Goal: Task Accomplishment & Management: Manage account settings

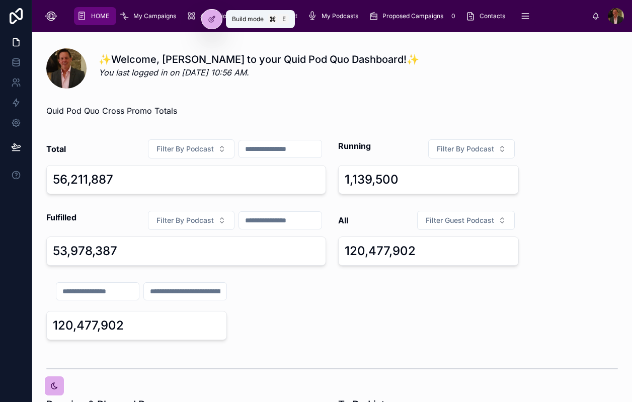
click at [216, 21] on div at bounding box center [212, 19] width 20 height 19
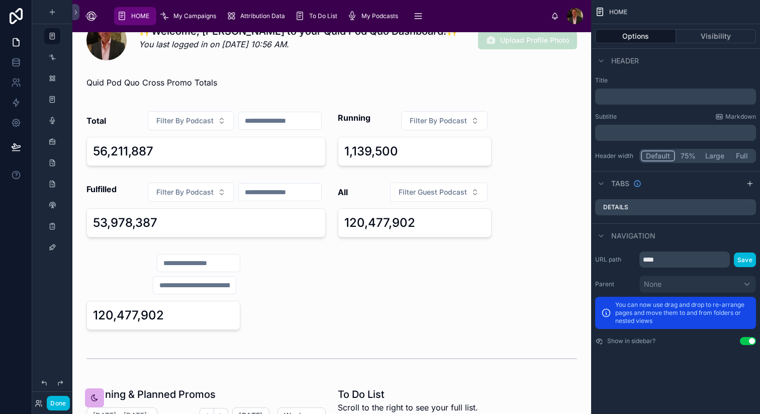
scroll to position [42, 0]
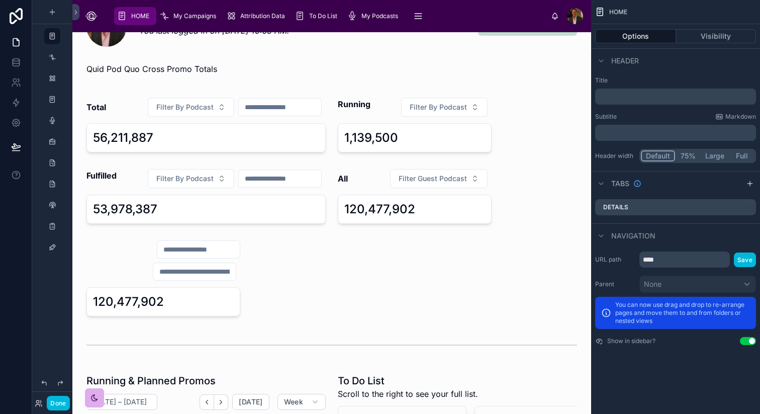
click at [225, 134] on div at bounding box center [205, 124] width 251 height 63
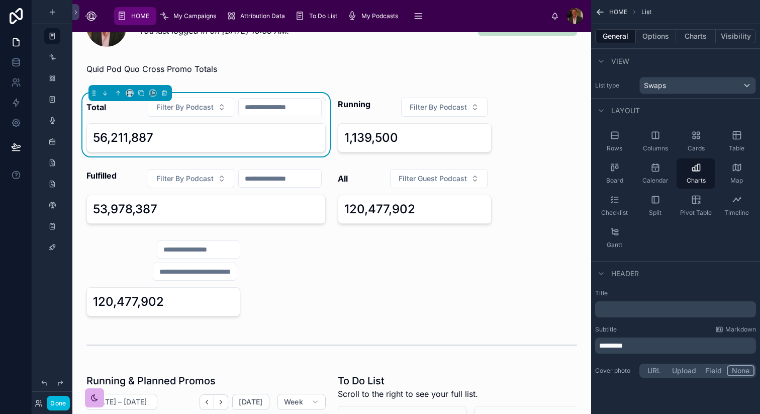
click at [227, 275] on div at bounding box center [163, 278] width 166 height 84
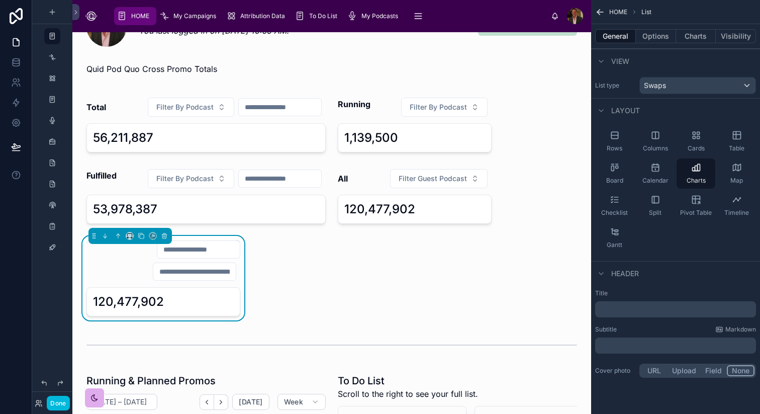
scroll to position [0, 0]
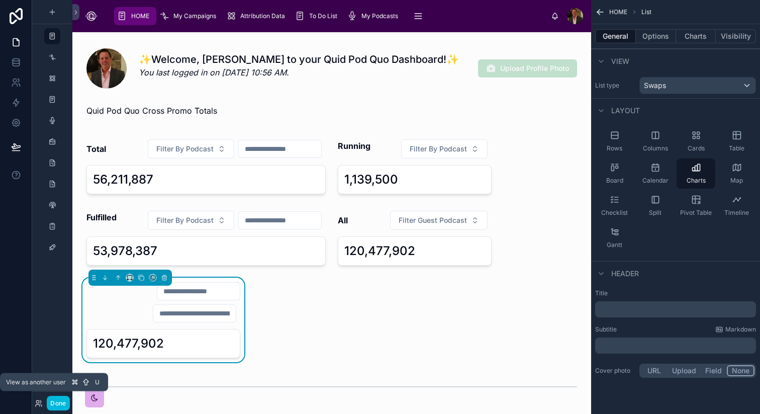
click at [37, 401] on icon at bounding box center [39, 403] width 8 height 8
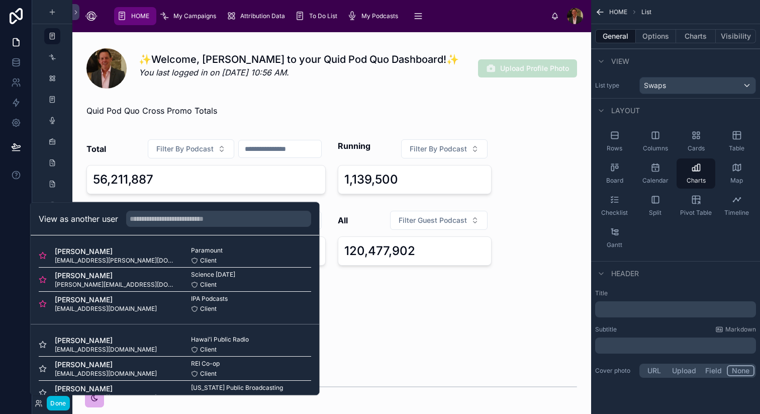
click at [0, 0] on button "Select" at bounding box center [0, 0] width 0 height 0
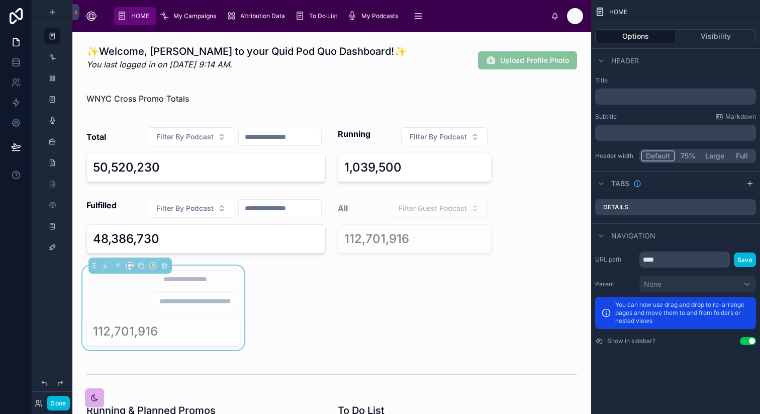
click at [249, 165] on div at bounding box center [205, 154] width 251 height 63
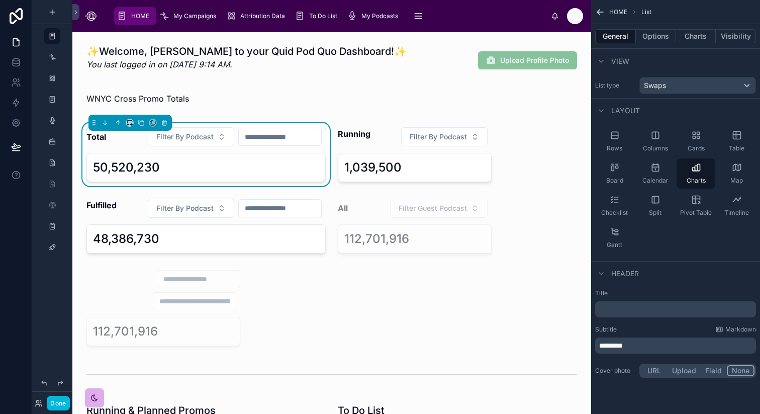
click at [653, 36] on button "Options" at bounding box center [656, 36] width 40 height 14
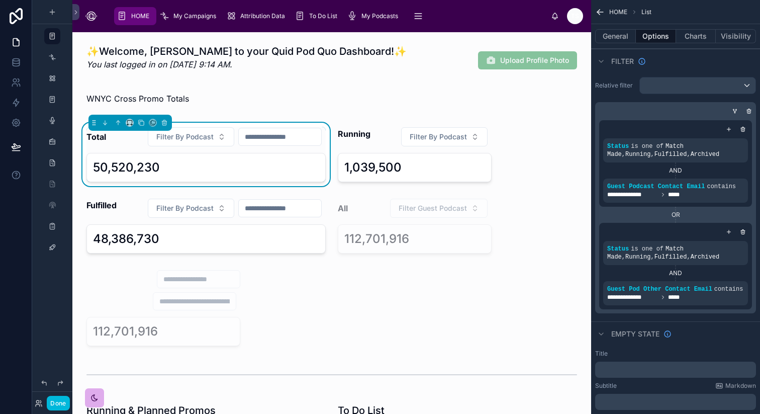
click at [0, 0] on icon "scrollable content" at bounding box center [0, 0] width 0 height 0
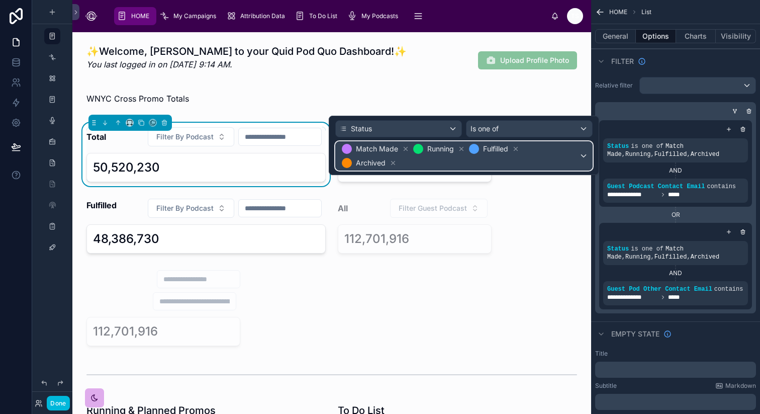
click at [441, 166] on span "Match Made Running Fulfilled Archived" at bounding box center [459, 156] width 239 height 28
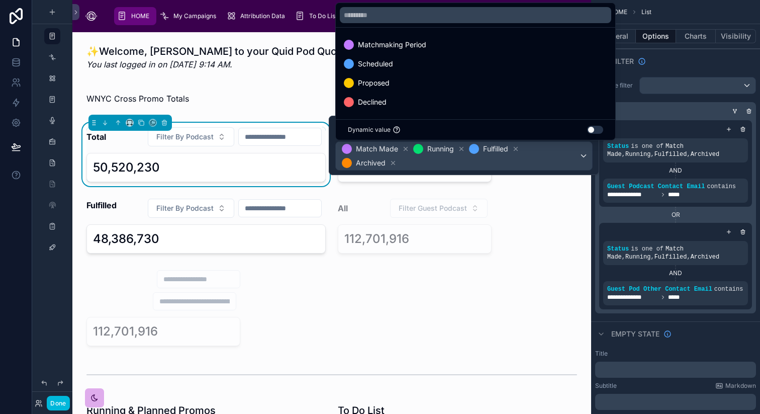
click at [402, 68] on div "Scheduled" at bounding box center [475, 64] width 263 height 12
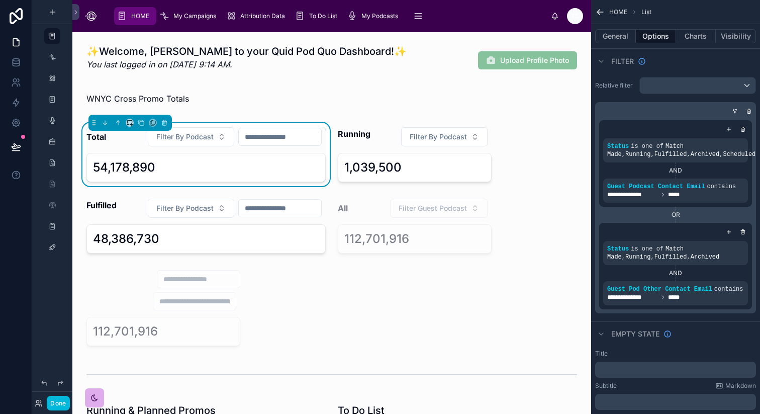
click at [708, 199] on div "**********" at bounding box center [675, 191] width 145 height 24
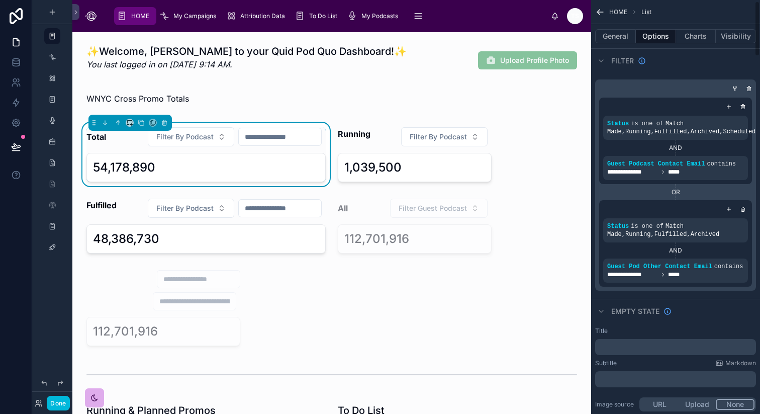
scroll to position [24, 0]
click at [684, 232] on span "Match Made , Running , [PERSON_NAME] , Archived" at bounding box center [663, 229] width 112 height 15
click at [0, 0] on icon "scrollable content" at bounding box center [0, 0] width 0 height 0
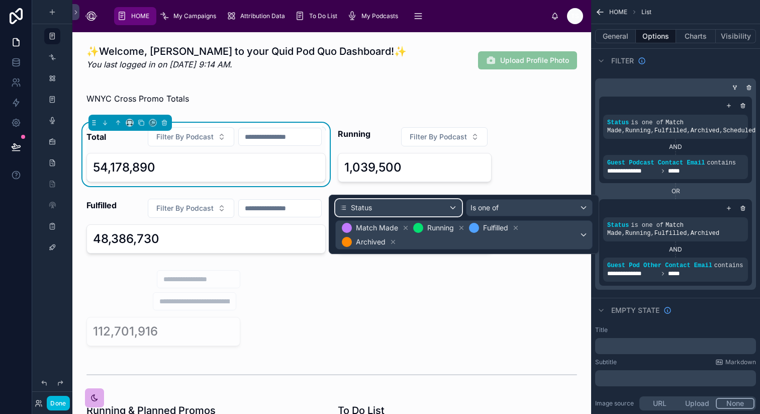
click at [456, 206] on div "Status" at bounding box center [399, 208] width 126 height 16
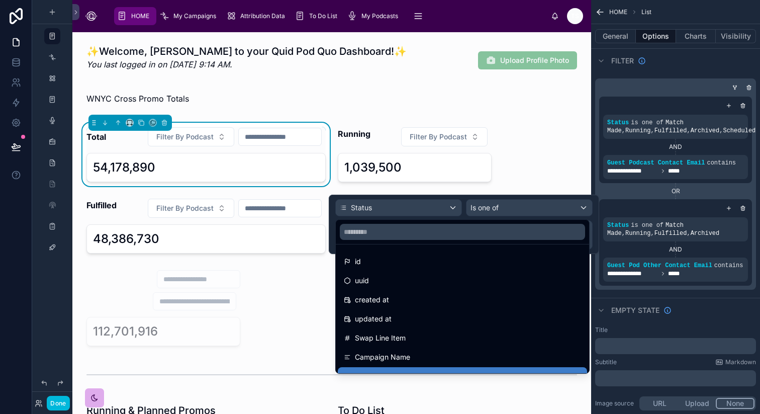
click at [501, 216] on div at bounding box center [464, 224] width 271 height 59
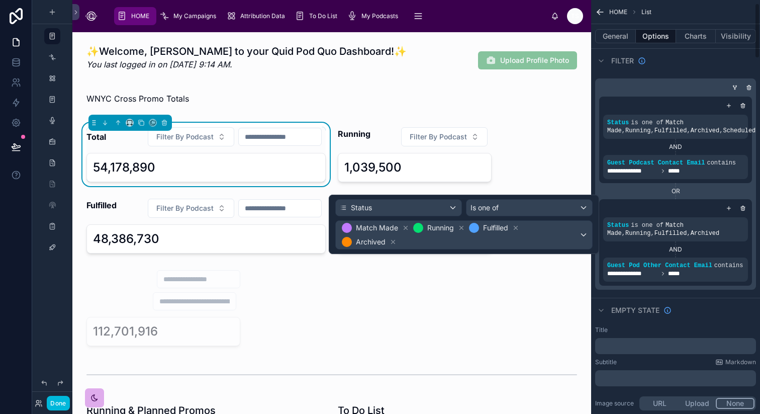
click at [679, 189] on div "OR" at bounding box center [675, 191] width 153 height 8
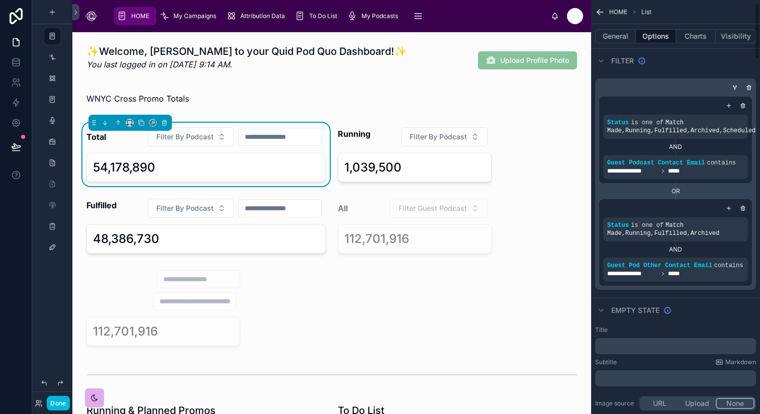
click at [0, 0] on icon "scrollable content" at bounding box center [0, 0] width 0 height 0
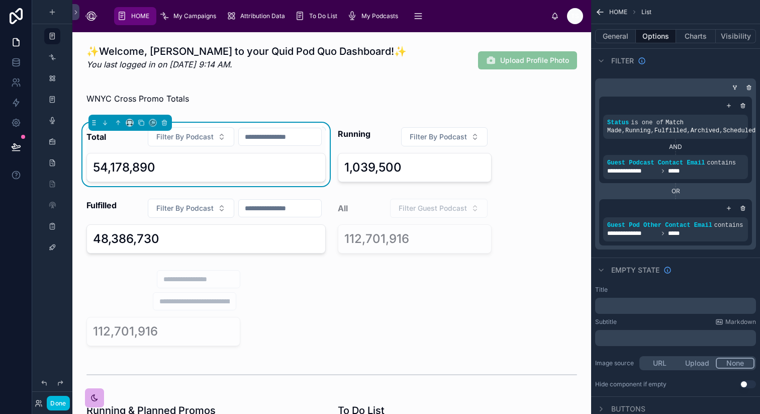
click at [0, 0] on icon "scrollable content" at bounding box center [0, 0] width 0 height 0
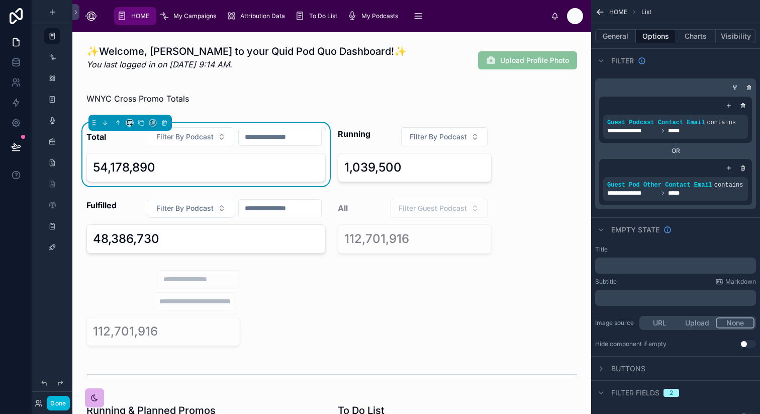
click at [215, 136] on button "Filter By Podcast" at bounding box center [191, 136] width 86 height 19
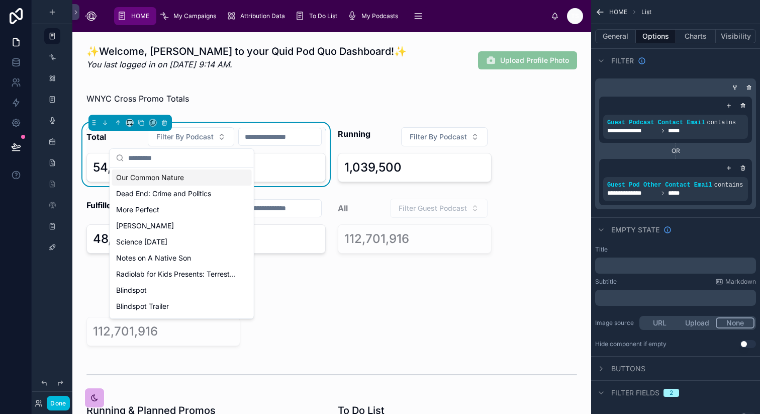
click at [202, 175] on div "Our Common Nature" at bounding box center [182, 177] width 140 height 16
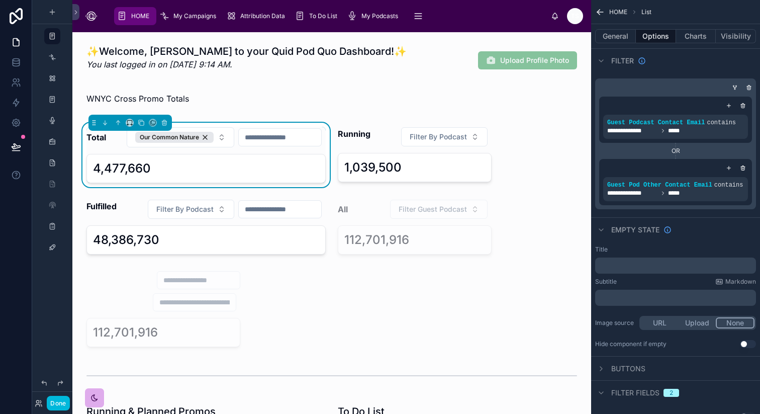
click at [208, 222] on div at bounding box center [205, 226] width 251 height 63
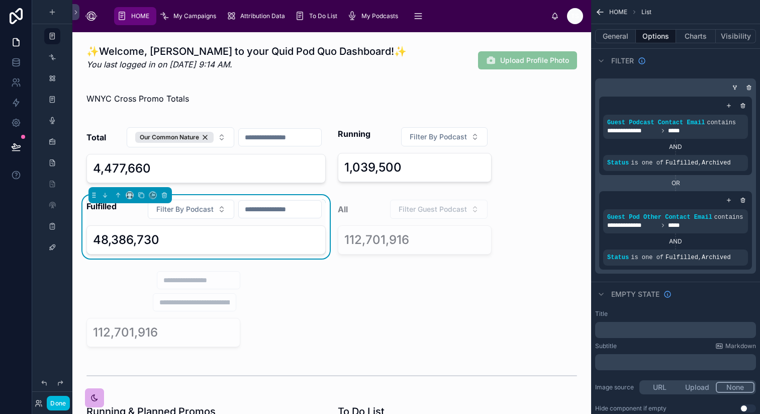
click at [435, 170] on div at bounding box center [415, 155] width 166 height 64
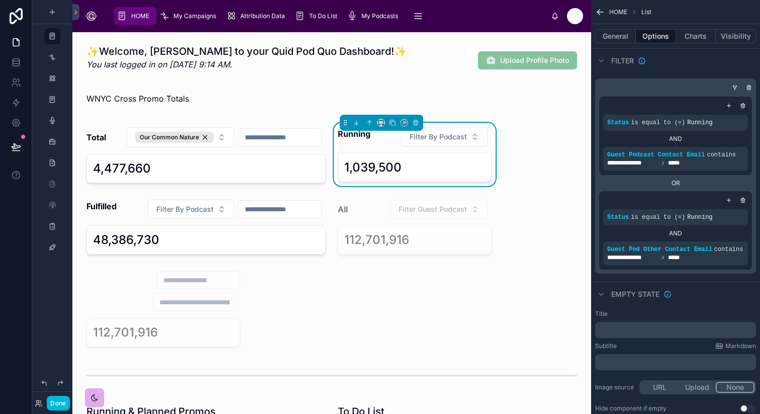
click at [439, 236] on div at bounding box center [415, 226] width 166 height 63
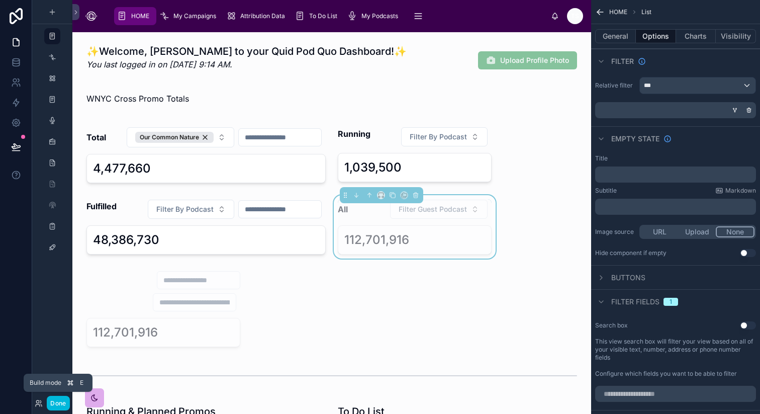
click at [59, 400] on button "Done" at bounding box center [58, 403] width 23 height 15
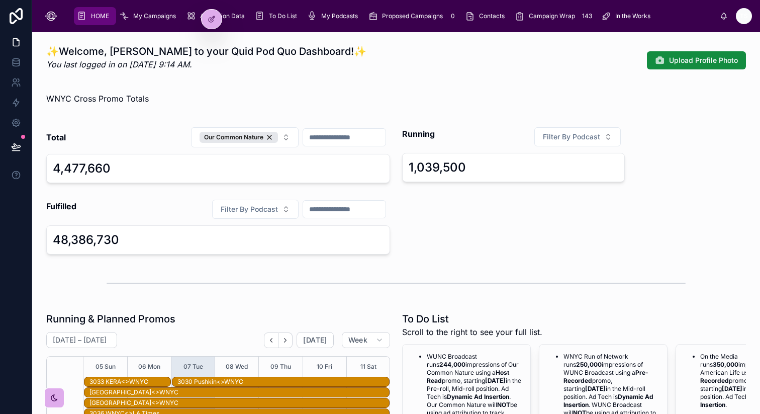
click at [149, 10] on div "My Campaigns" at bounding box center [149, 16] width 61 height 16
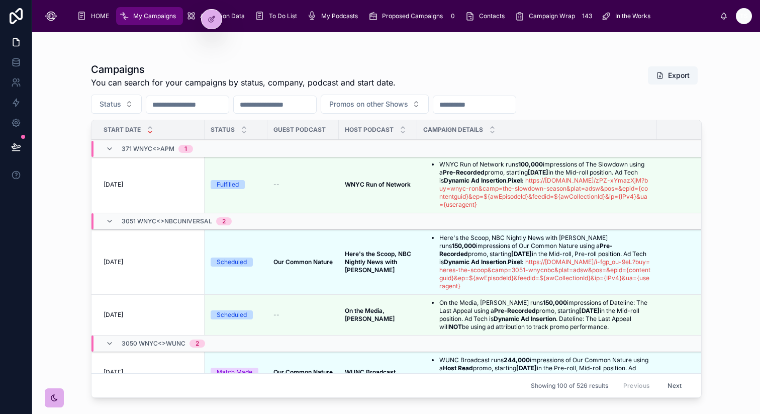
click at [304, 174] on td "--" at bounding box center [303, 184] width 71 height 57
click at [212, 22] on icon at bounding box center [211, 20] width 5 height 5
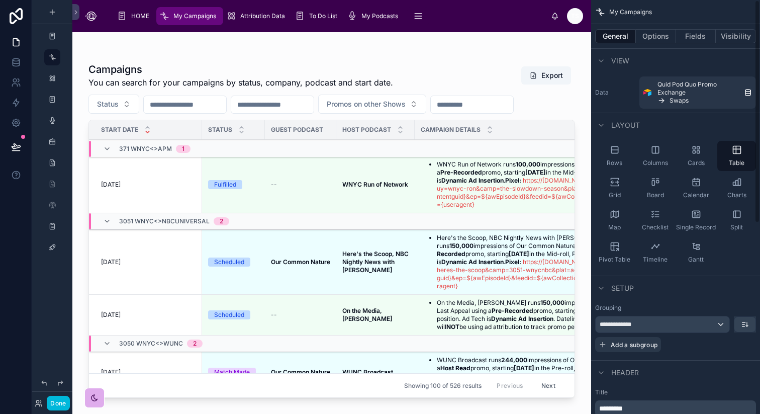
click at [281, 198] on div at bounding box center [331, 217] width 519 height 370
